Goal: Task Accomplishment & Management: Manage account settings

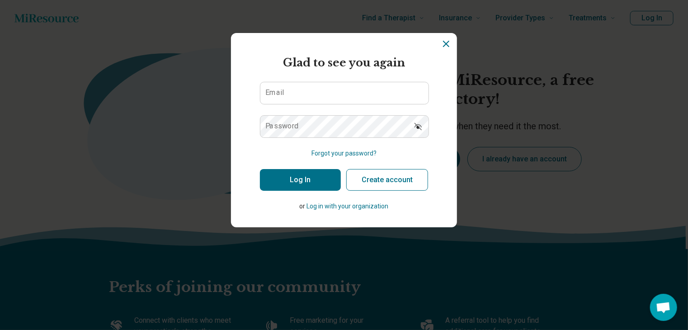
click at [444, 42] on icon "Dismiss" at bounding box center [445, 43] width 5 height 5
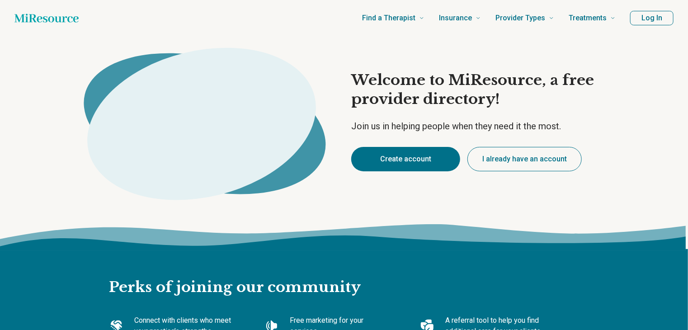
type textarea "*"
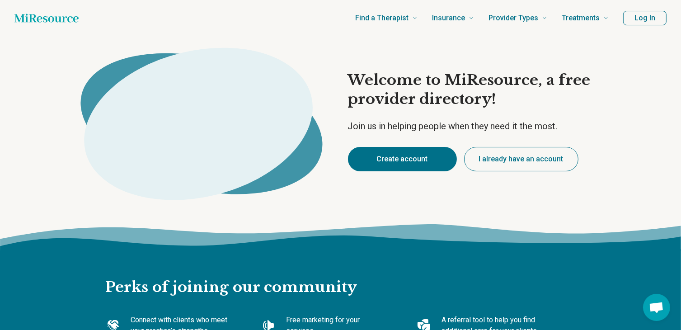
click at [413, 158] on button "Create account" at bounding box center [402, 159] width 109 height 24
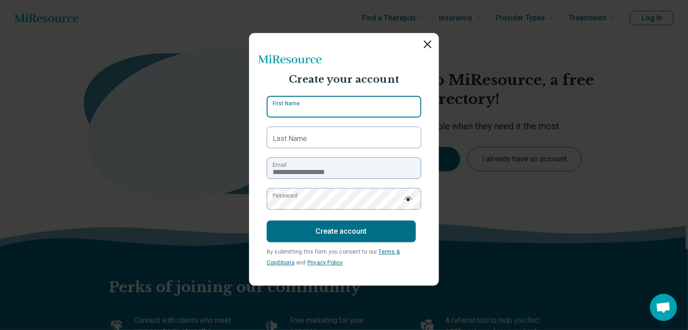
click at [325, 103] on input "First Name" at bounding box center [344, 107] width 155 height 22
type input "*********"
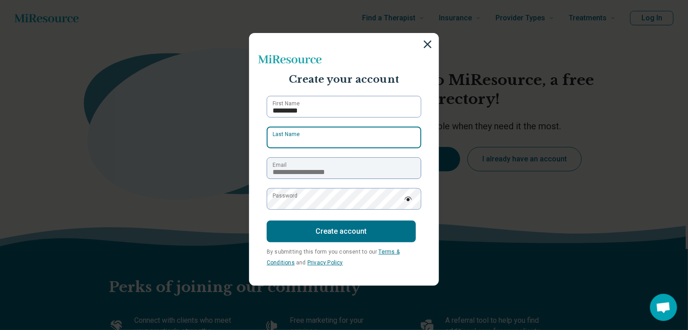
type input "******"
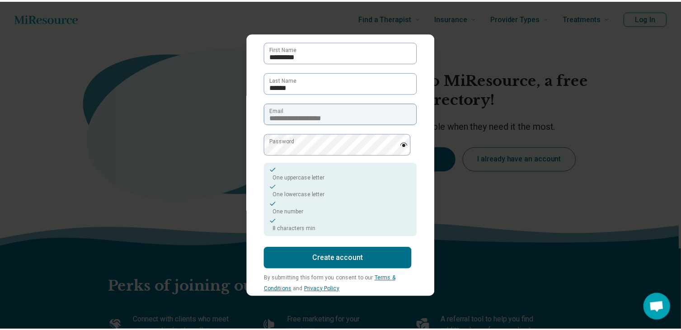
scroll to position [70, 0]
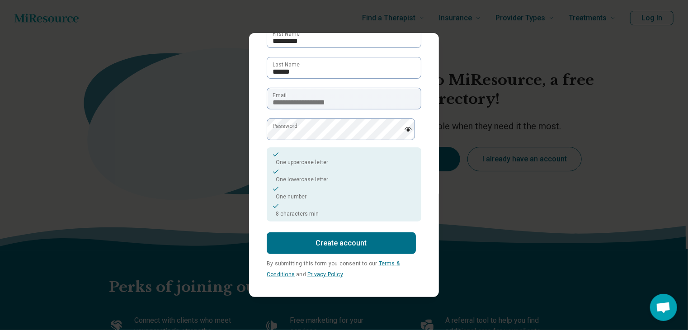
click at [340, 248] on button "Create account" at bounding box center [341, 243] width 149 height 22
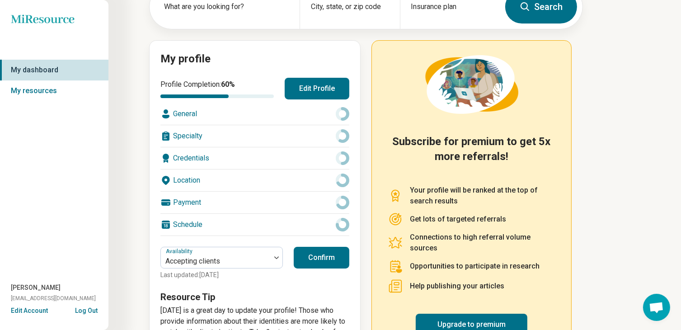
scroll to position [70, 0]
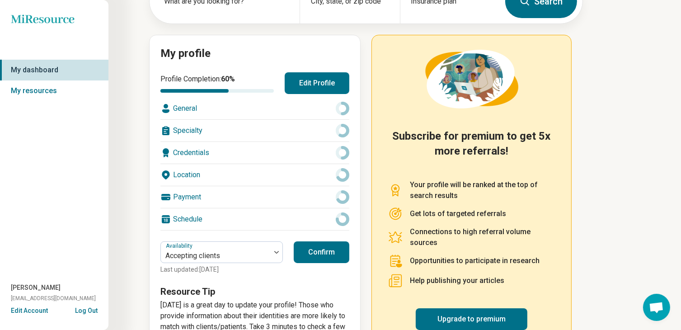
click at [174, 107] on div "General" at bounding box center [254, 109] width 189 height 22
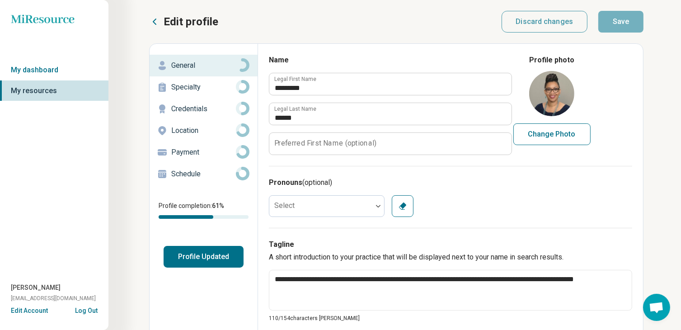
type textarea "*"
click at [208, 255] on button "Profile Updated" at bounding box center [204, 257] width 80 height 22
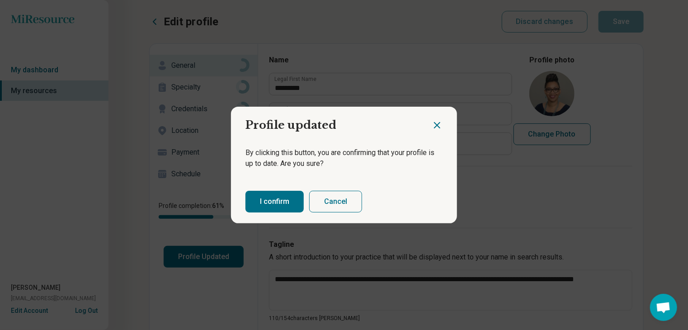
click at [284, 207] on button "I confirm" at bounding box center [274, 202] width 58 height 22
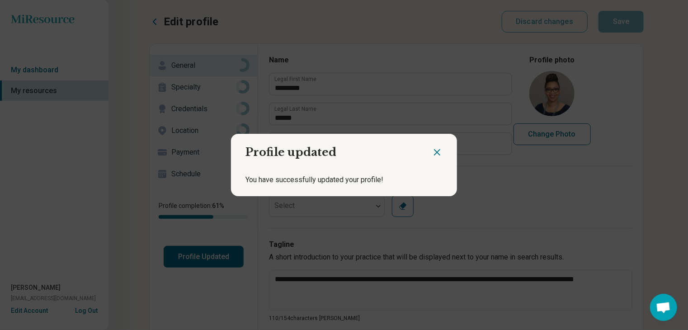
click at [436, 153] on icon "Close dialog" at bounding box center [436, 152] width 11 height 11
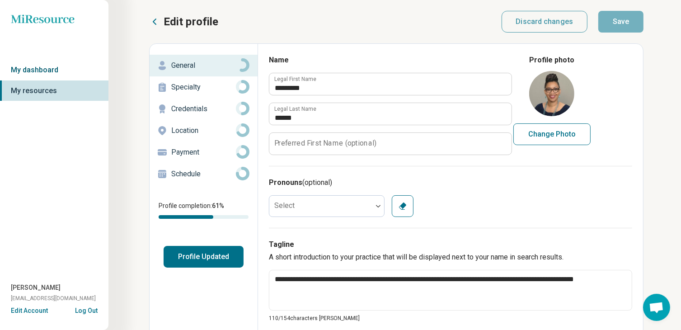
click at [47, 73] on link "My dashboard" at bounding box center [54, 70] width 108 height 21
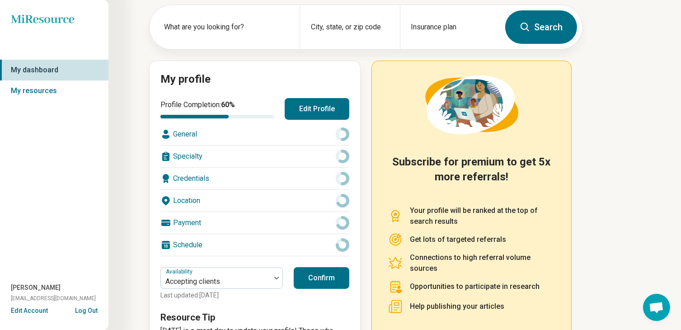
scroll to position [106, 0]
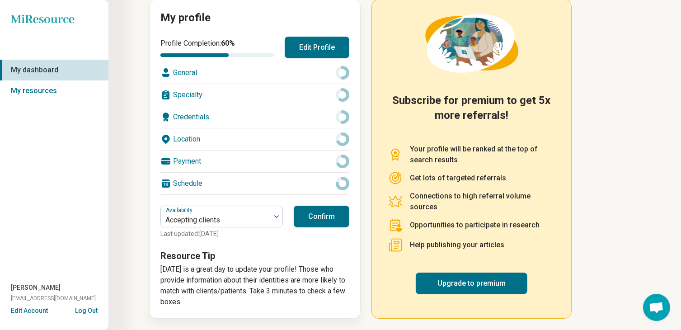
click at [327, 219] on button "Confirm" at bounding box center [322, 217] width 56 height 22
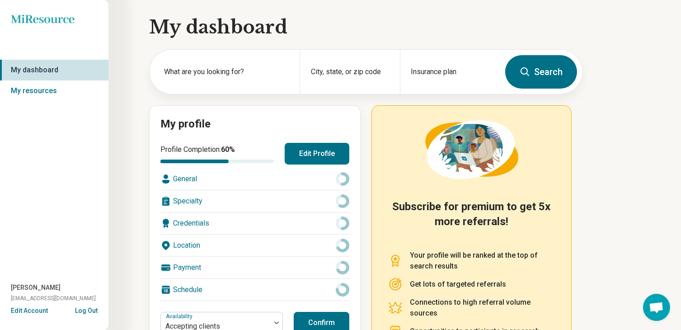
click at [89, 310] on button "Log Out" at bounding box center [86, 309] width 23 height 7
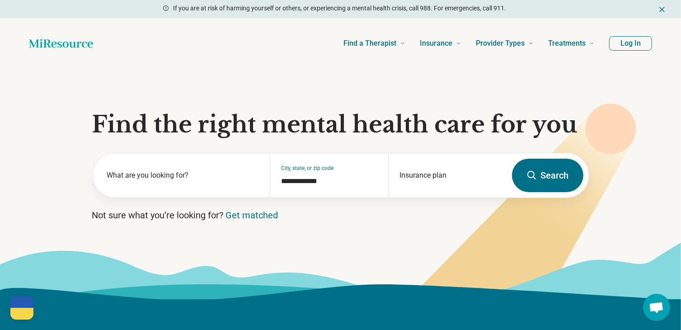
click at [627, 42] on button "Log In" at bounding box center [630, 43] width 43 height 14
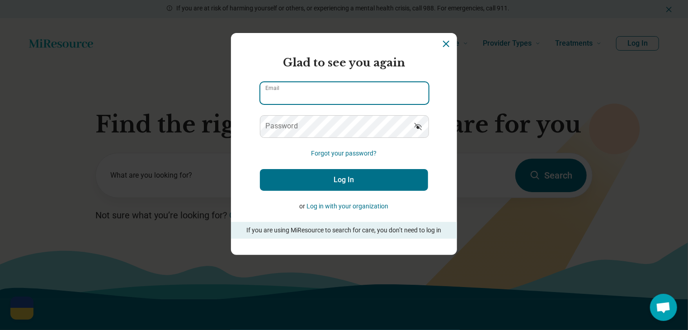
click at [328, 89] on input "Email" at bounding box center [344, 93] width 168 height 22
type input "**********"
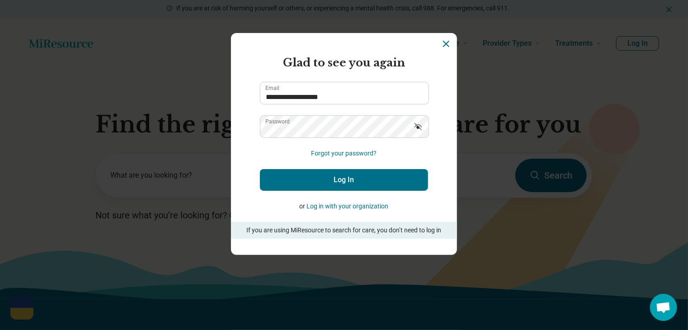
click at [281, 181] on button "Log In" at bounding box center [344, 180] width 168 height 22
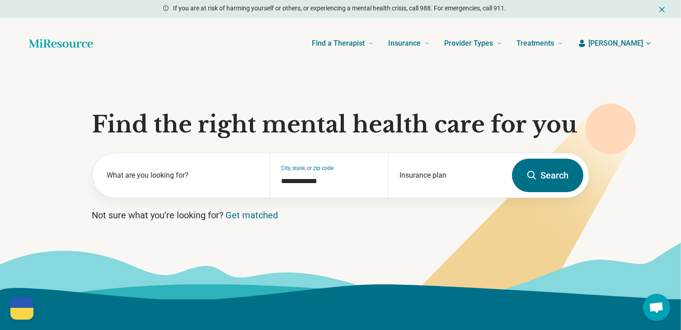
click at [626, 44] on span "Elizabeth" at bounding box center [615, 43] width 55 height 11
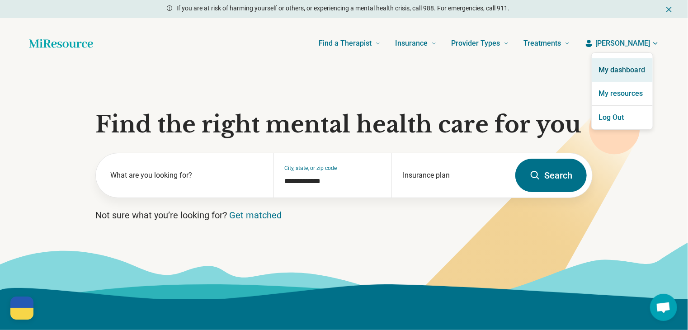
click at [635, 71] on link "My dashboard" at bounding box center [621, 69] width 61 height 23
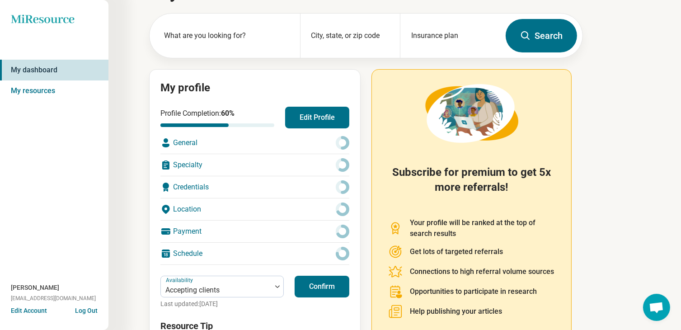
scroll to position [106, 0]
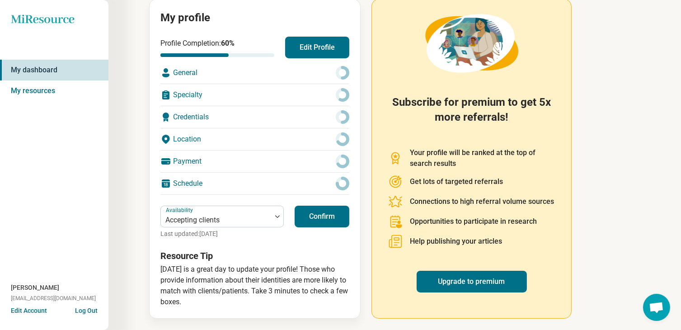
click at [92, 311] on button "Log Out" at bounding box center [86, 309] width 23 height 7
